Goal: Information Seeking & Learning: Learn about a topic

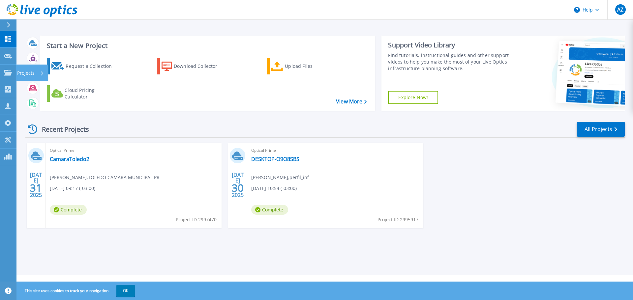
click at [25, 74] on p "Projects" at bounding box center [25, 73] width 17 height 17
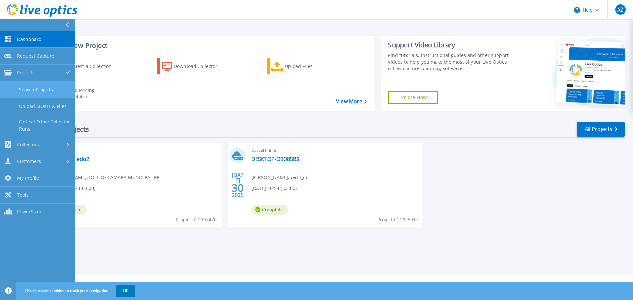
click at [41, 88] on link "Search Projects" at bounding box center [37, 89] width 75 height 17
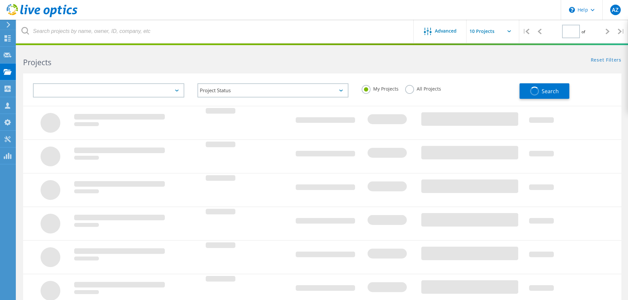
type input "1"
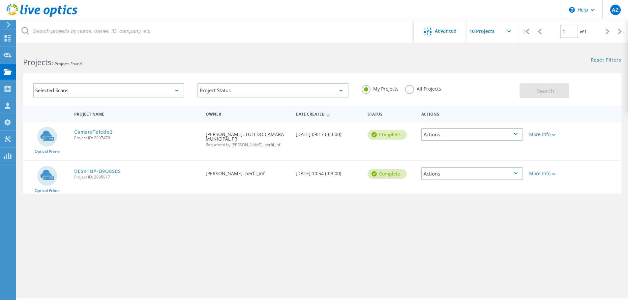
click at [419, 91] on label "All Projects" at bounding box center [423, 88] width 36 height 6
click at [0, 0] on input "All Projects" at bounding box center [0, 0] width 0 height 0
click at [542, 95] on button "Search" at bounding box center [544, 90] width 50 height 15
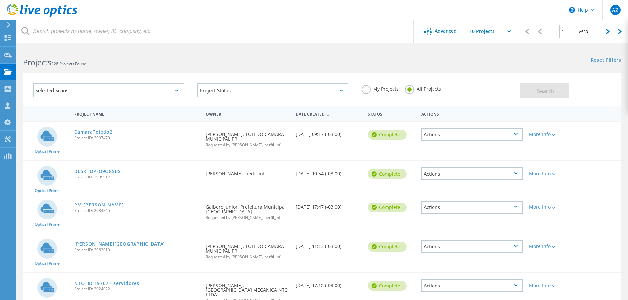
click at [507, 31] on icon at bounding box center [509, 31] width 4 height 2
click at [508, 33] on input "text" at bounding box center [499, 31] width 66 height 23
click at [498, 81] on div "Show 40 Projects" at bounding box center [499, 81] width 65 height 11
type input "Show 40 Projects"
click at [498, 81] on div "My Projects All Projects" at bounding box center [437, 89] width 164 height 24
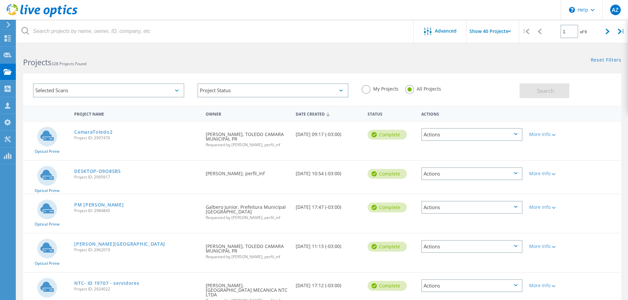
click at [471, 67] on div "Selected Scans Project Status In Progress Complete Published Anonymous Archived…" at bounding box center [321, 85] width 611 height 41
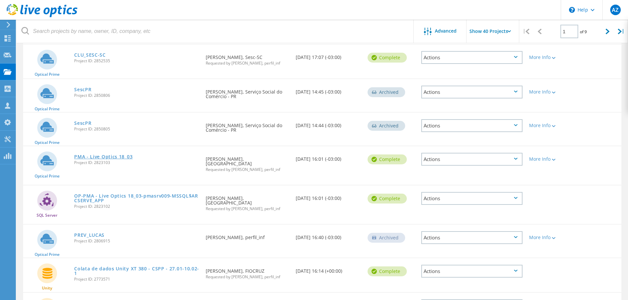
click at [97, 155] on link "PMA - Live Optics 18_03" at bounding box center [103, 157] width 58 height 5
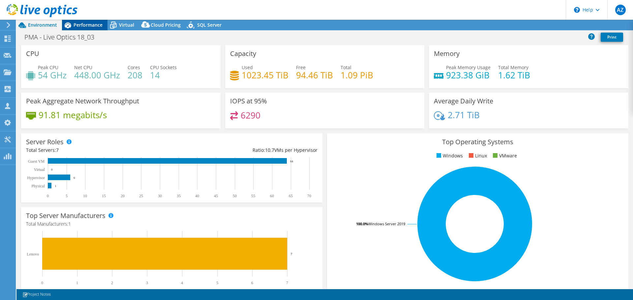
click at [97, 27] on span "Performance" at bounding box center [88, 25] width 29 height 6
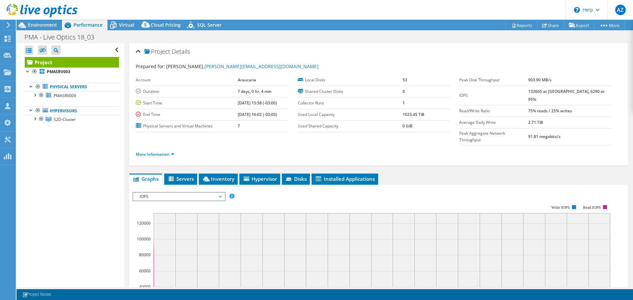
select select "SouthAmerica"
select select "BRL"
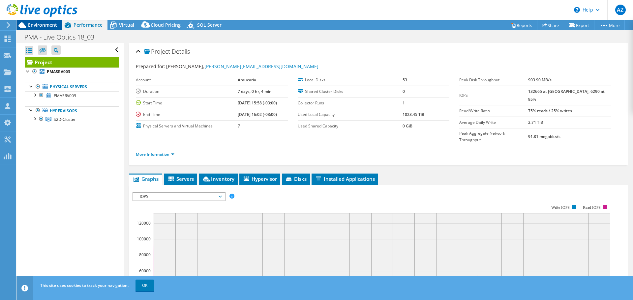
click at [47, 26] on span "Environment" at bounding box center [42, 25] width 29 height 6
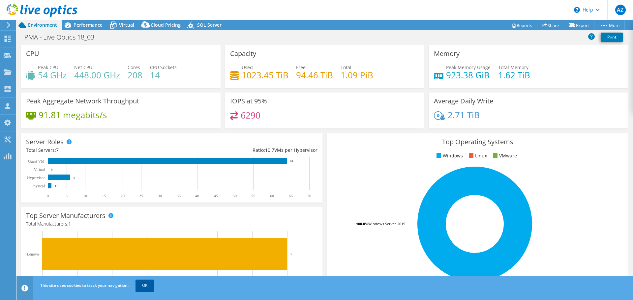
click at [144, 288] on link "OK" at bounding box center [144, 286] width 18 height 12
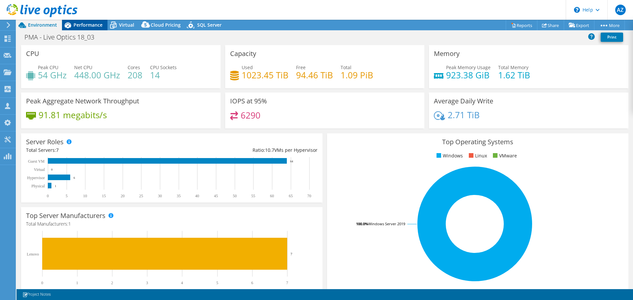
click at [76, 27] on span "Performance" at bounding box center [88, 25] width 29 height 6
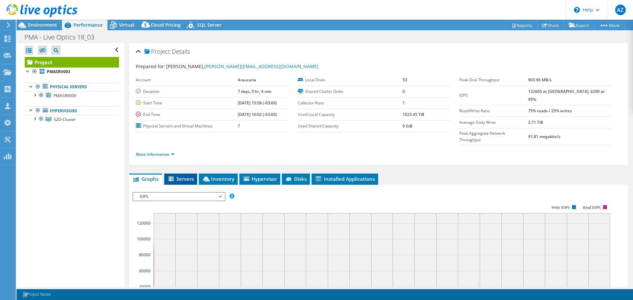
click at [187, 176] on span "Servers" at bounding box center [180, 179] width 26 height 7
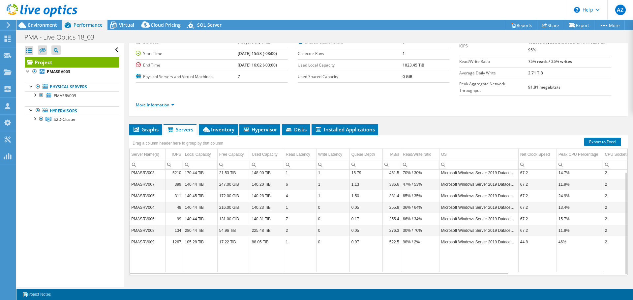
scroll to position [16, 0]
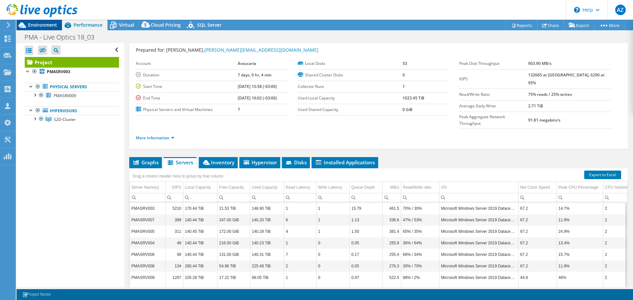
click at [48, 23] on span "Environment" at bounding box center [42, 25] width 29 height 6
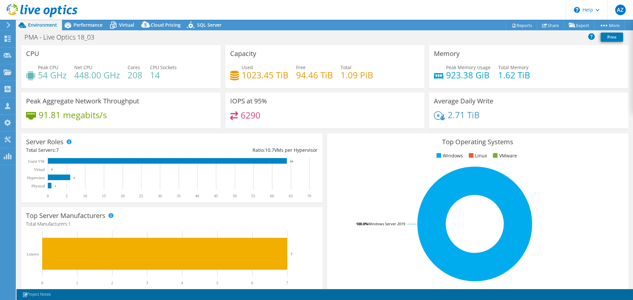
click at [48, 23] on span "Environment" at bounding box center [42, 25] width 29 height 6
click at [94, 27] on span "Performance" at bounding box center [88, 25] width 29 height 6
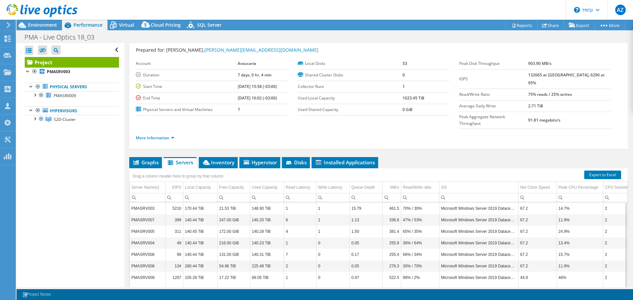
click at [94, 27] on span "Performance" at bounding box center [88, 25] width 29 height 6
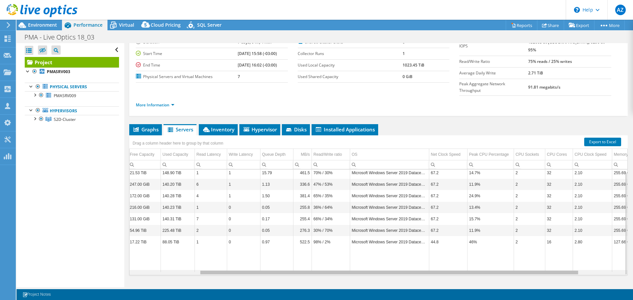
scroll to position [0, 93]
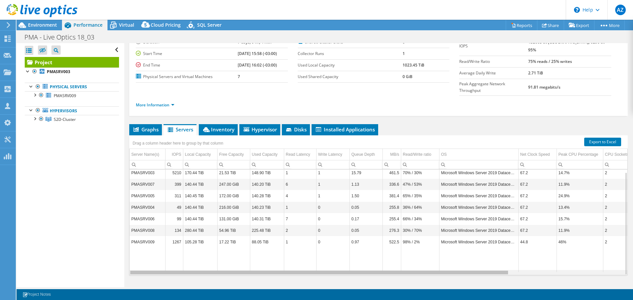
drag, startPoint x: 426, startPoint y: 260, endPoint x: 312, endPoint y: 266, distance: 113.5
click at [312, 266] on body "AZ Partner Team Member [PERSON_NAME] [PERSON_NAME][EMAIL_ADDRESS][DOMAIN_NAME] …" at bounding box center [316, 150] width 633 height 300
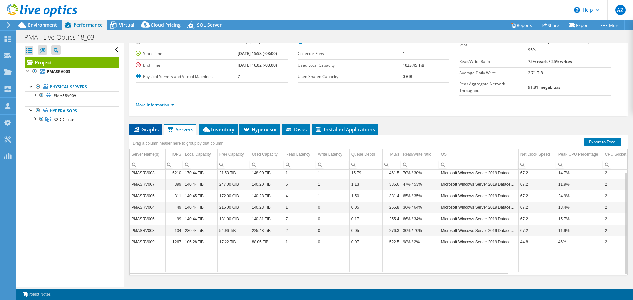
click at [146, 126] on span "Graphs" at bounding box center [146, 129] width 26 height 7
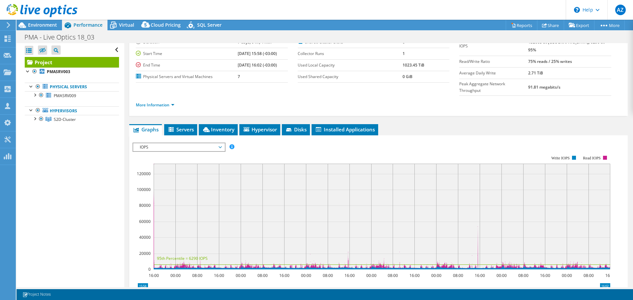
click at [220, 143] on span "IOPS" at bounding box center [178, 147] width 85 height 8
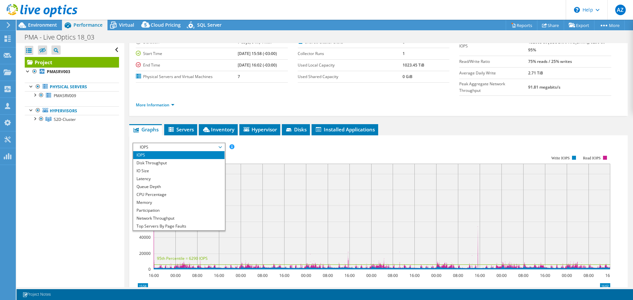
click at [236, 147] on rect at bounding box center [372, 213] width 478 height 132
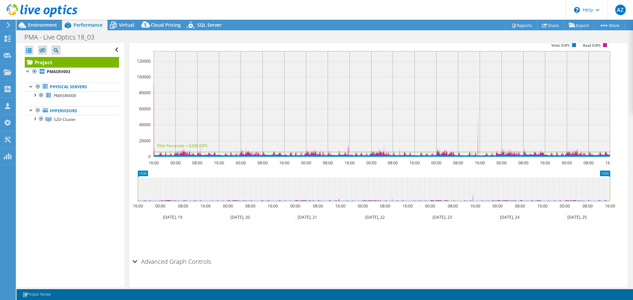
click at [136, 255] on div "Advanced Graph Controls" at bounding box center [379, 262] width 492 height 14
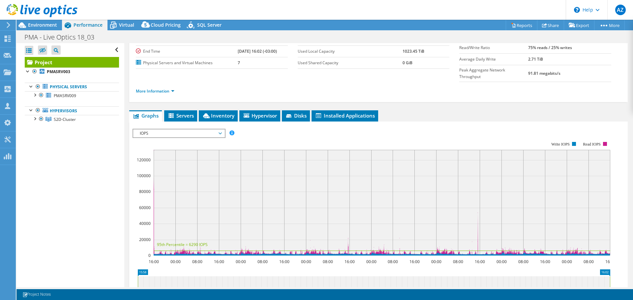
click at [221, 130] on span "IOPS" at bounding box center [178, 134] width 85 height 8
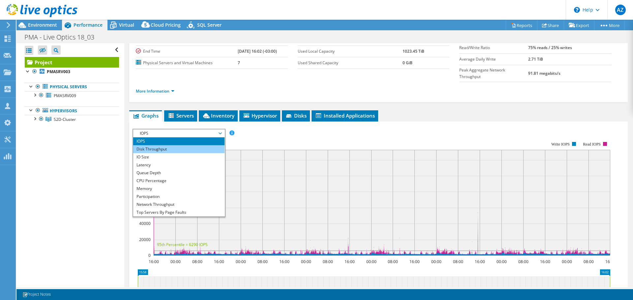
click at [210, 145] on li "Disk Throughput" at bounding box center [178, 149] width 91 height 8
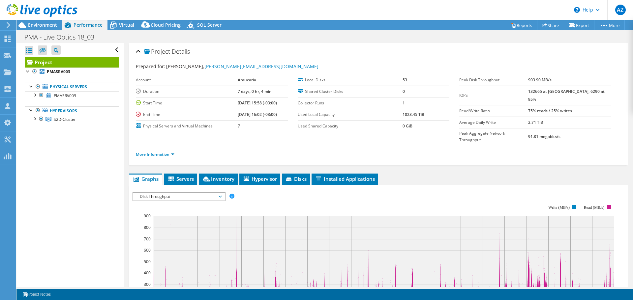
click at [548, 92] on b "132665 at [GEOGRAPHIC_DATA], 6290 at 95%" at bounding box center [566, 96] width 76 height 14
click at [206, 193] on span "Disk Throughput" at bounding box center [178, 197] width 85 height 8
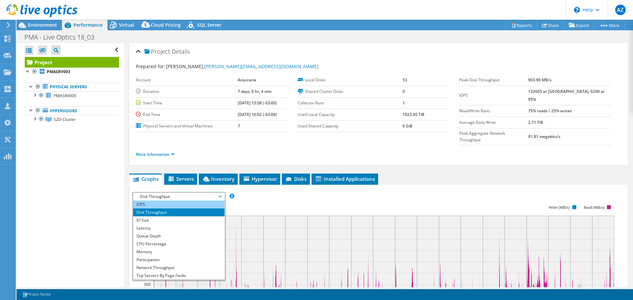
click at [199, 201] on li "IOPS" at bounding box center [178, 205] width 91 height 8
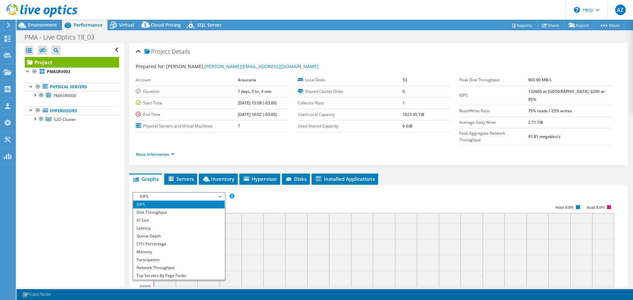
click at [331, 196] on rect at bounding box center [374, 262] width 482 height 132
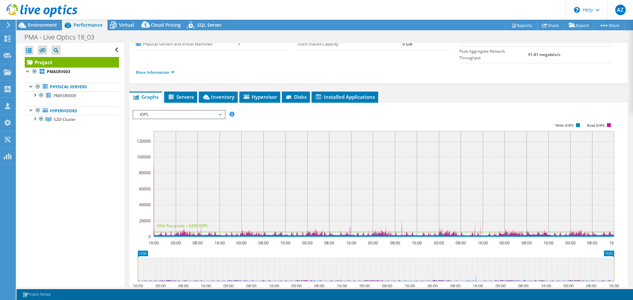
scroll to position [99, 0]
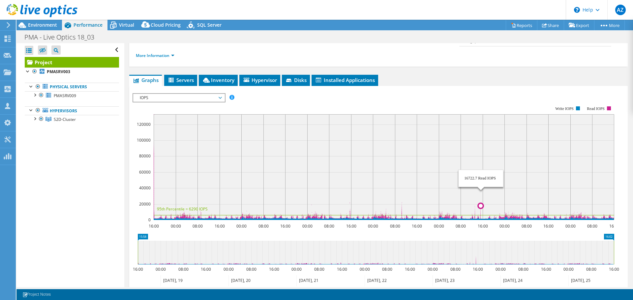
click at [480, 203] on circle at bounding box center [480, 205] width 5 height 5
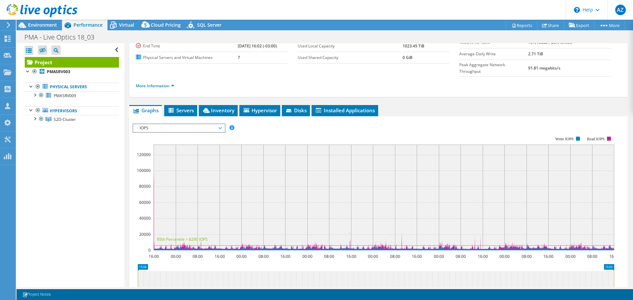
scroll to position [66, 0]
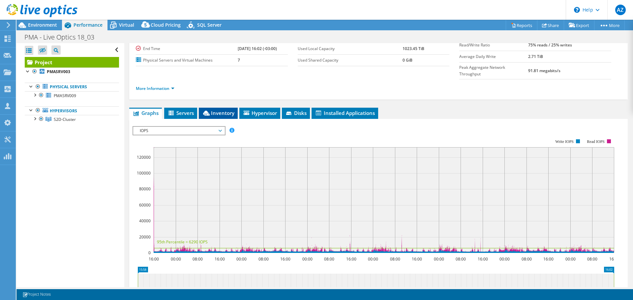
click at [219, 110] on span "Inventory" at bounding box center [218, 113] width 32 height 7
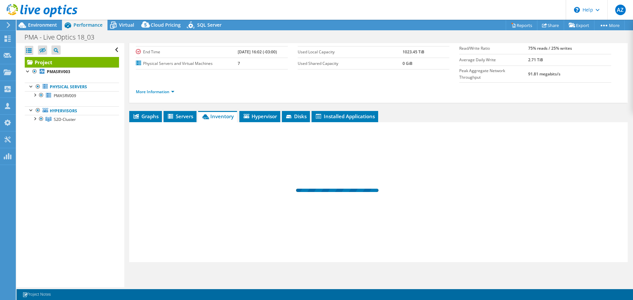
scroll to position [49, 0]
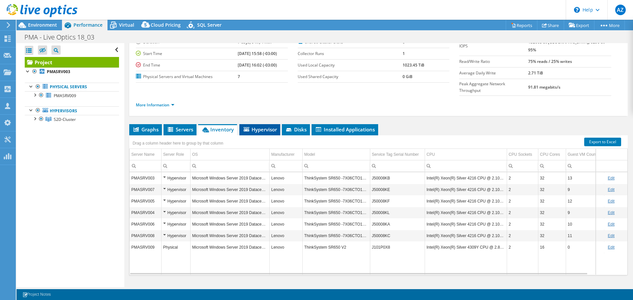
click at [256, 126] on span "Hypervisor" at bounding box center [260, 129] width 34 height 7
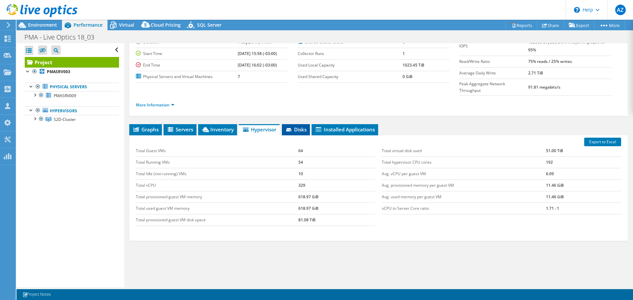
click at [299, 126] on span "Disks" at bounding box center [295, 129] width 21 height 7
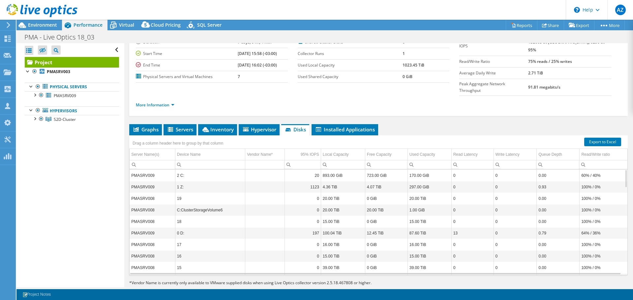
click at [214, 204] on td "C:ClusterStorageVolume6" at bounding box center [210, 210] width 70 height 12
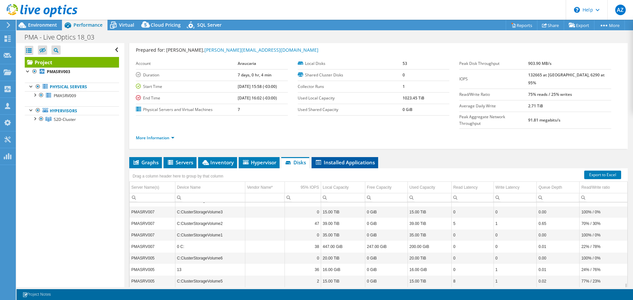
click at [357, 159] on span "Installed Applications" at bounding box center [345, 162] width 60 height 7
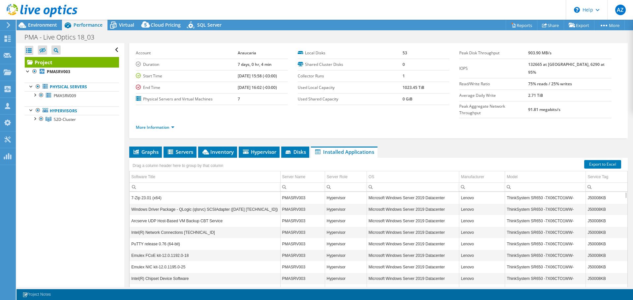
scroll to position [0, 0]
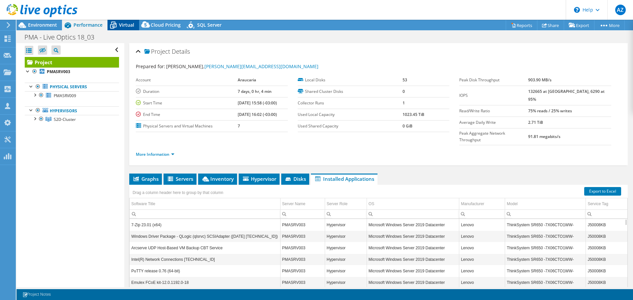
click at [128, 25] on span "Virtual" at bounding box center [126, 25] width 15 height 6
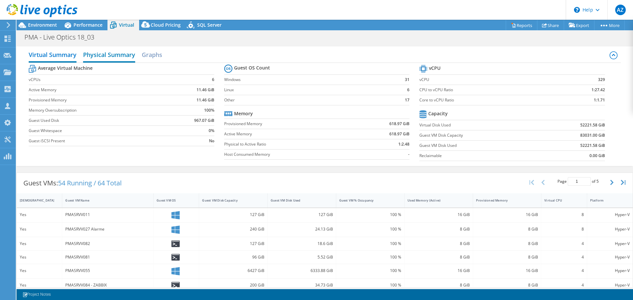
click at [120, 55] on h2 "Physical Summary" at bounding box center [109, 55] width 52 height 15
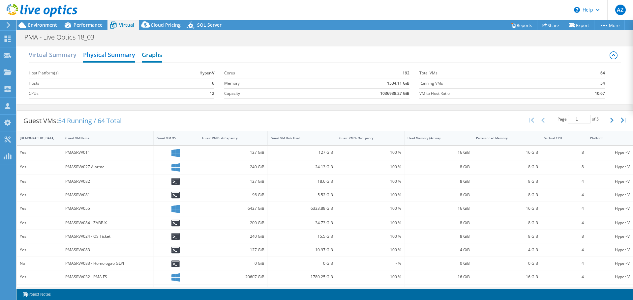
click at [157, 57] on h2 "Graphs" at bounding box center [152, 55] width 20 height 15
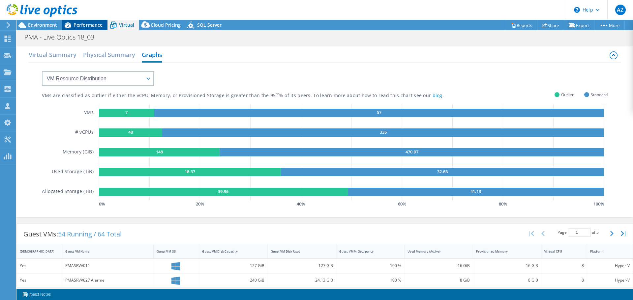
click at [76, 27] on span "Performance" at bounding box center [88, 25] width 29 height 6
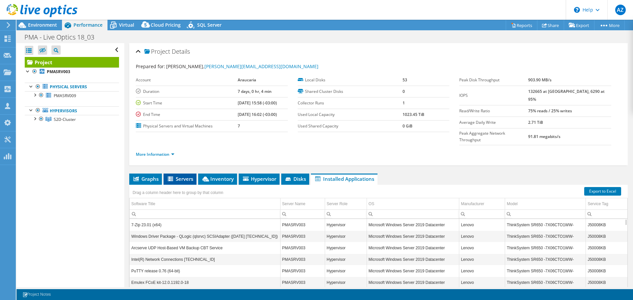
click at [184, 176] on span "Servers" at bounding box center [180, 179] width 26 height 7
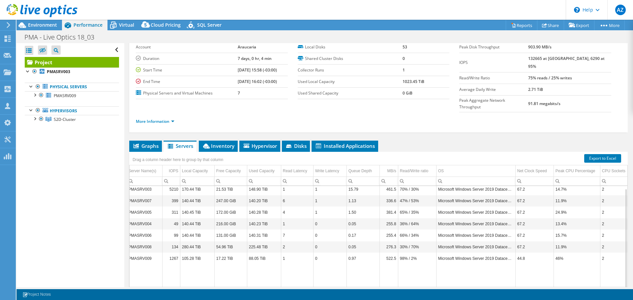
scroll to position [0, 9]
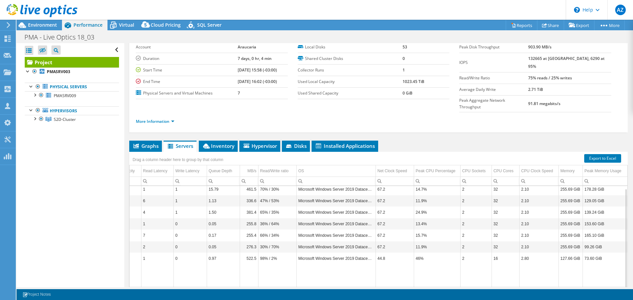
drag, startPoint x: 496, startPoint y: 276, endPoint x: 578, endPoint y: 281, distance: 82.2
click at [578, 281] on body "AZ Partner Team Member [PERSON_NAME] [PERSON_NAME][EMAIL_ADDRESS][DOMAIN_NAME] …" at bounding box center [316, 150] width 633 height 300
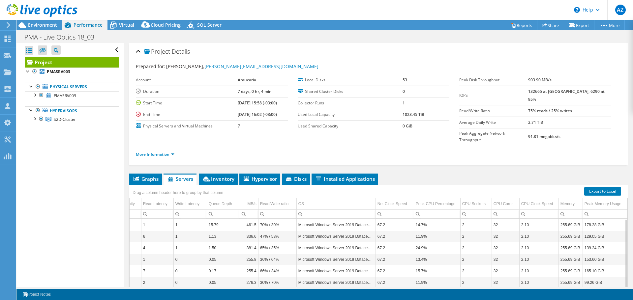
click at [402, 114] on b "1023.45 TiB" at bounding box center [413, 115] width 22 height 6
click at [405, 115] on b "1023.45 TiB" at bounding box center [413, 115] width 22 height 6
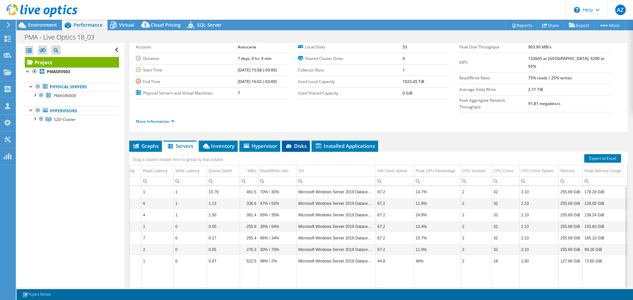
click at [294, 143] on span "Disks" at bounding box center [295, 146] width 21 height 7
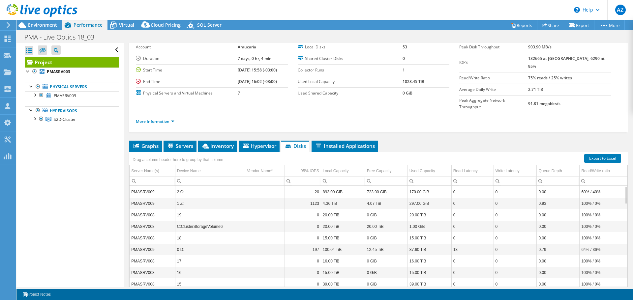
drag, startPoint x: 382, startPoint y: 276, endPoint x: 237, endPoint y: 276, distance: 144.7
click at [246, 284] on body "AZ Partner Team Member [PERSON_NAME] [PERSON_NAME][EMAIL_ADDRESS][DOMAIN_NAME] …" at bounding box center [316, 150] width 633 height 300
click at [596, 154] on link "Export to Excel" at bounding box center [602, 158] width 37 height 9
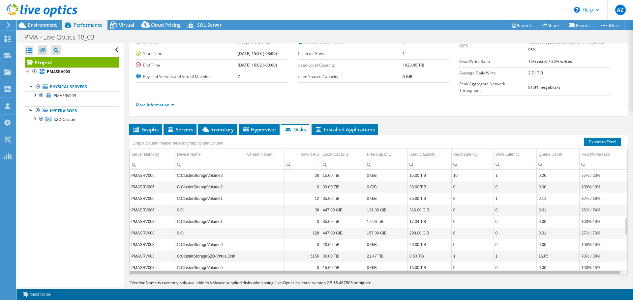
drag, startPoint x: 330, startPoint y: 260, endPoint x: 302, endPoint y: 248, distance: 30.3
click at [308, 255] on body "AZ Partner Team Member [PERSON_NAME] [PERSON_NAME][EMAIL_ADDRESS][DOMAIN_NAME] …" at bounding box center [316, 150] width 633 height 300
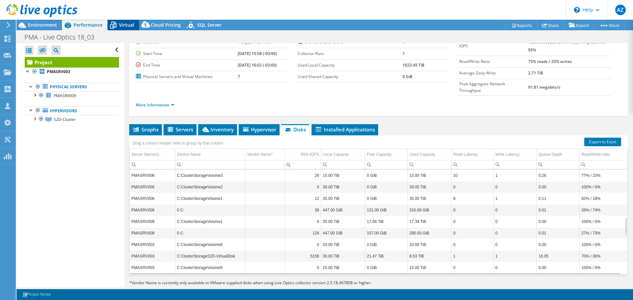
click at [124, 26] on span "Virtual" at bounding box center [126, 25] width 15 height 6
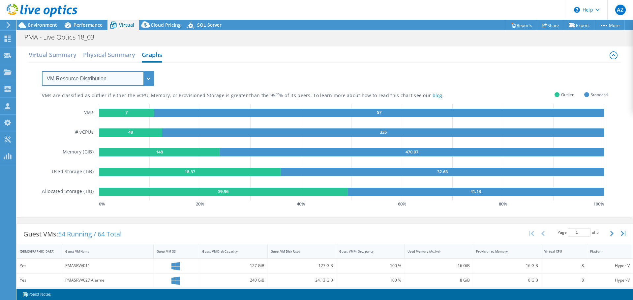
click at [147, 79] on select "VM Resource Distribution Provisioning Contrast Over Provisioning" at bounding box center [98, 78] width 112 height 15
click at [120, 55] on h2 "Physical Summary" at bounding box center [109, 55] width 52 height 15
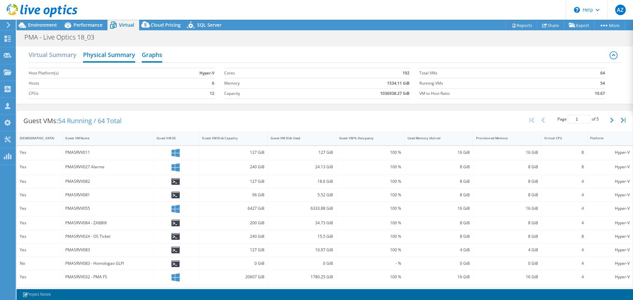
click at [149, 57] on h2 "Graphs" at bounding box center [152, 55] width 20 height 15
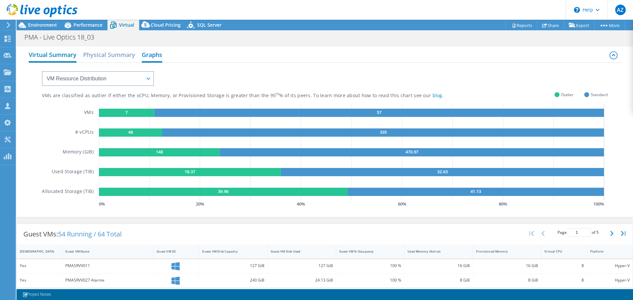
click at [57, 56] on h2 "Virtual Summary" at bounding box center [53, 55] width 48 height 15
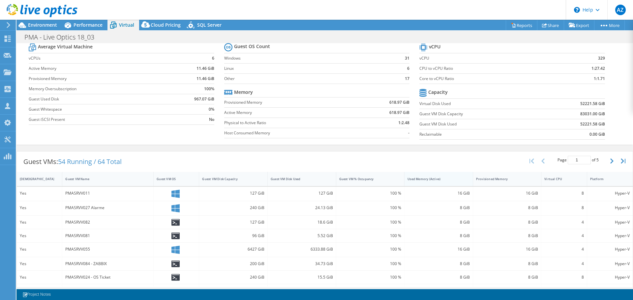
scroll to position [33, 0]
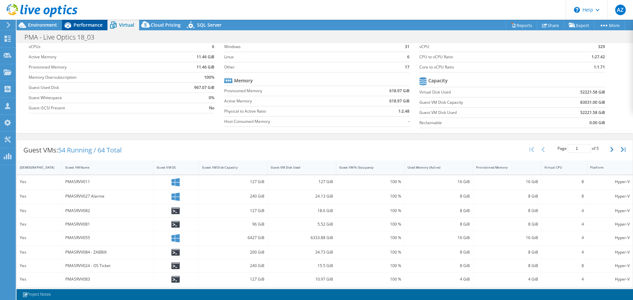
click at [80, 24] on span "Performance" at bounding box center [88, 25] width 29 height 6
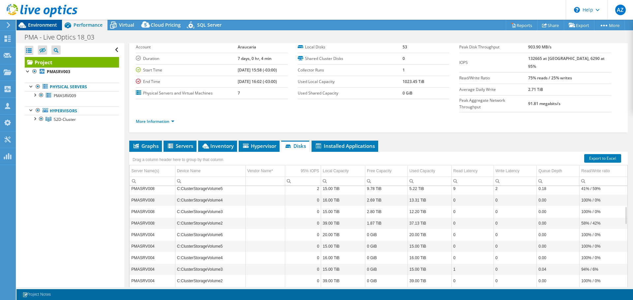
click at [37, 26] on span "Environment" at bounding box center [42, 25] width 29 height 6
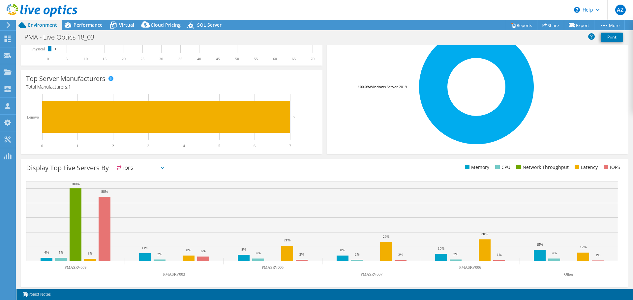
scroll to position [140, 0]
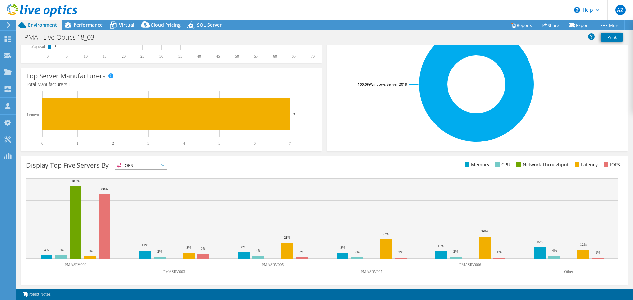
click at [166, 165] on span "IOPS" at bounding box center [141, 166] width 52 height 8
click at [151, 180] on li "Memory" at bounding box center [141, 183] width 52 height 9
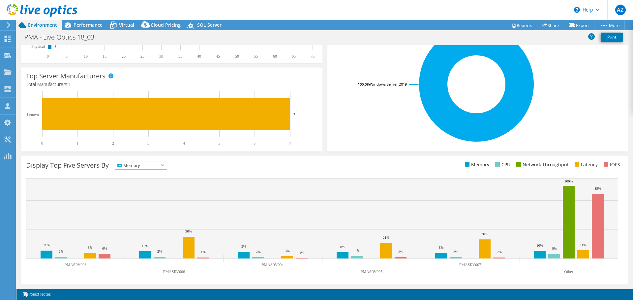
click at [167, 164] on span "Memory" at bounding box center [141, 166] width 52 height 8
click at [150, 191] on li "CPU" at bounding box center [141, 192] width 52 height 9
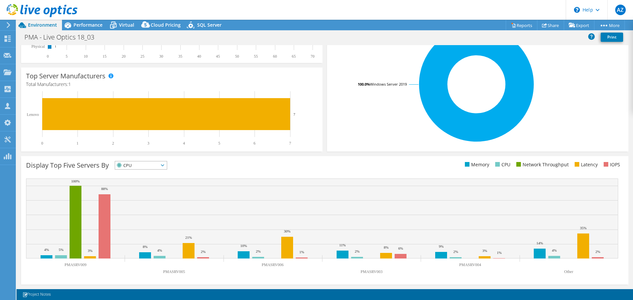
click at [166, 165] on span "CPU" at bounding box center [141, 166] width 52 height 8
click at [150, 199] on li "Network Throughput" at bounding box center [141, 201] width 52 height 9
click at [177, 166] on span "Network Throughput" at bounding box center [148, 166] width 67 height 8
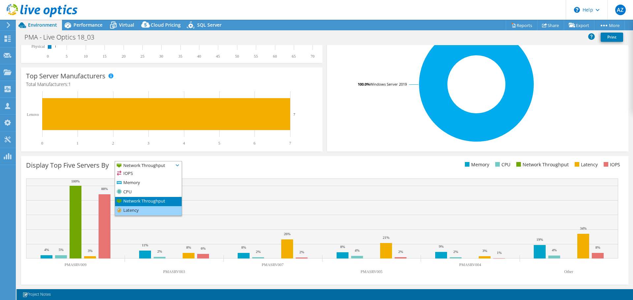
click at [138, 208] on li "Latency" at bounding box center [148, 210] width 67 height 9
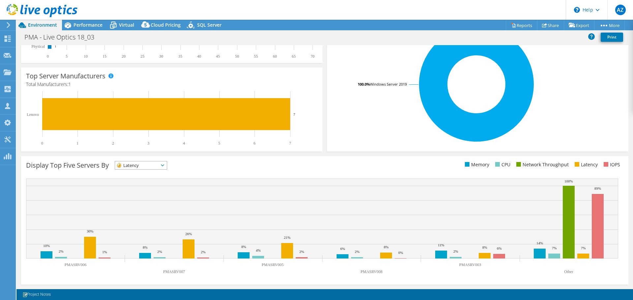
click at [164, 165] on icon at bounding box center [162, 165] width 3 height 2
click at [146, 181] on li "Memory" at bounding box center [141, 183] width 52 height 9
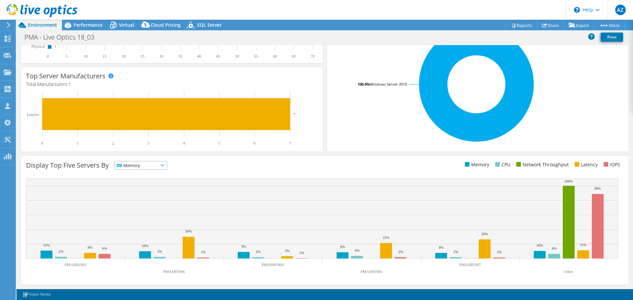
click at [167, 167] on span "Memory" at bounding box center [141, 166] width 52 height 8
click at [146, 192] on li "CPU" at bounding box center [141, 192] width 52 height 9
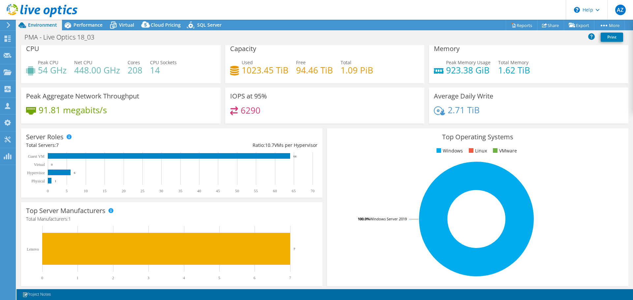
scroll to position [0, 0]
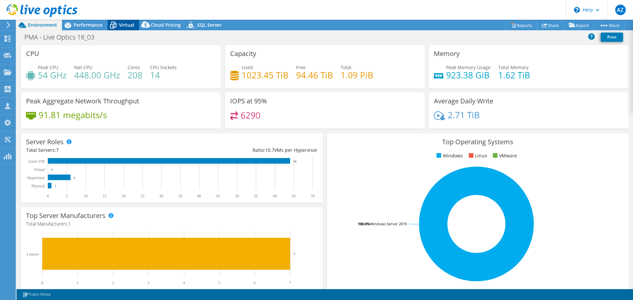
click at [115, 24] on icon at bounding box center [113, 25] width 12 height 12
